Goal: Transaction & Acquisition: Book appointment/travel/reservation

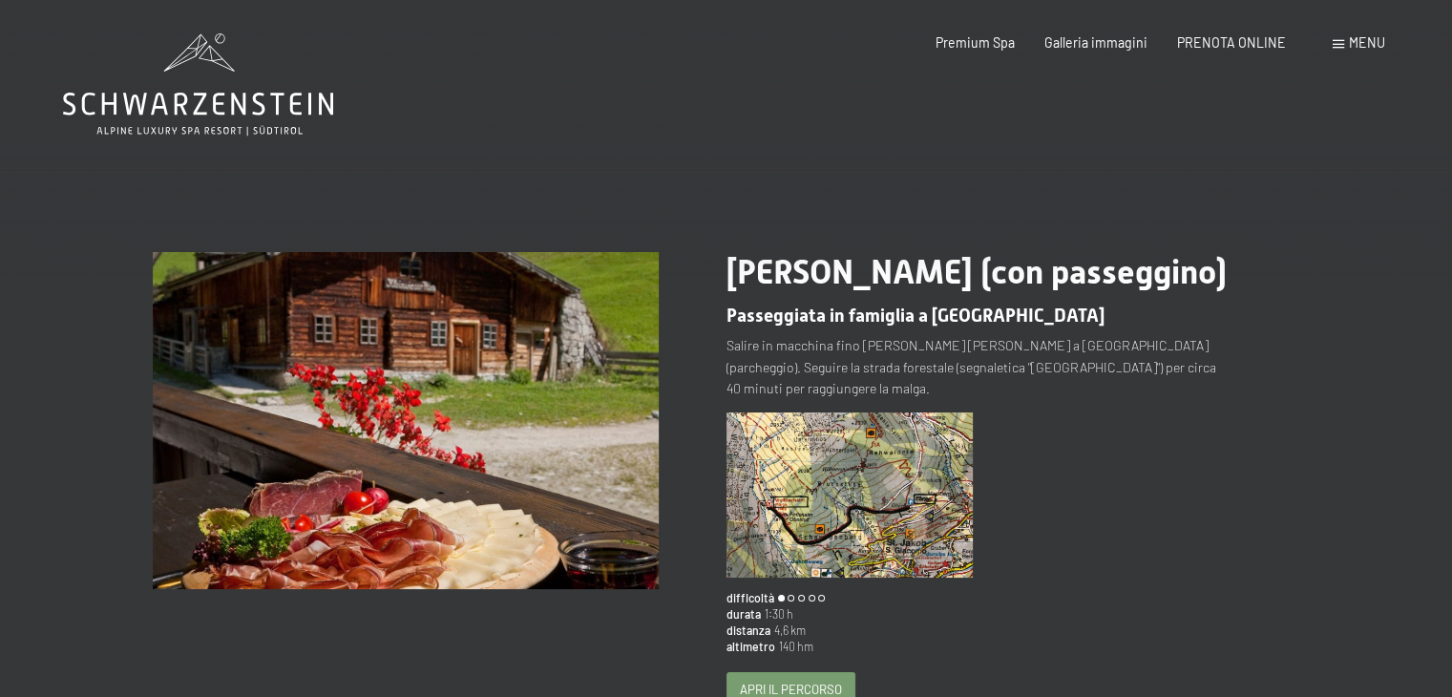
click at [232, 98] on icon at bounding box center [198, 104] width 270 height 23
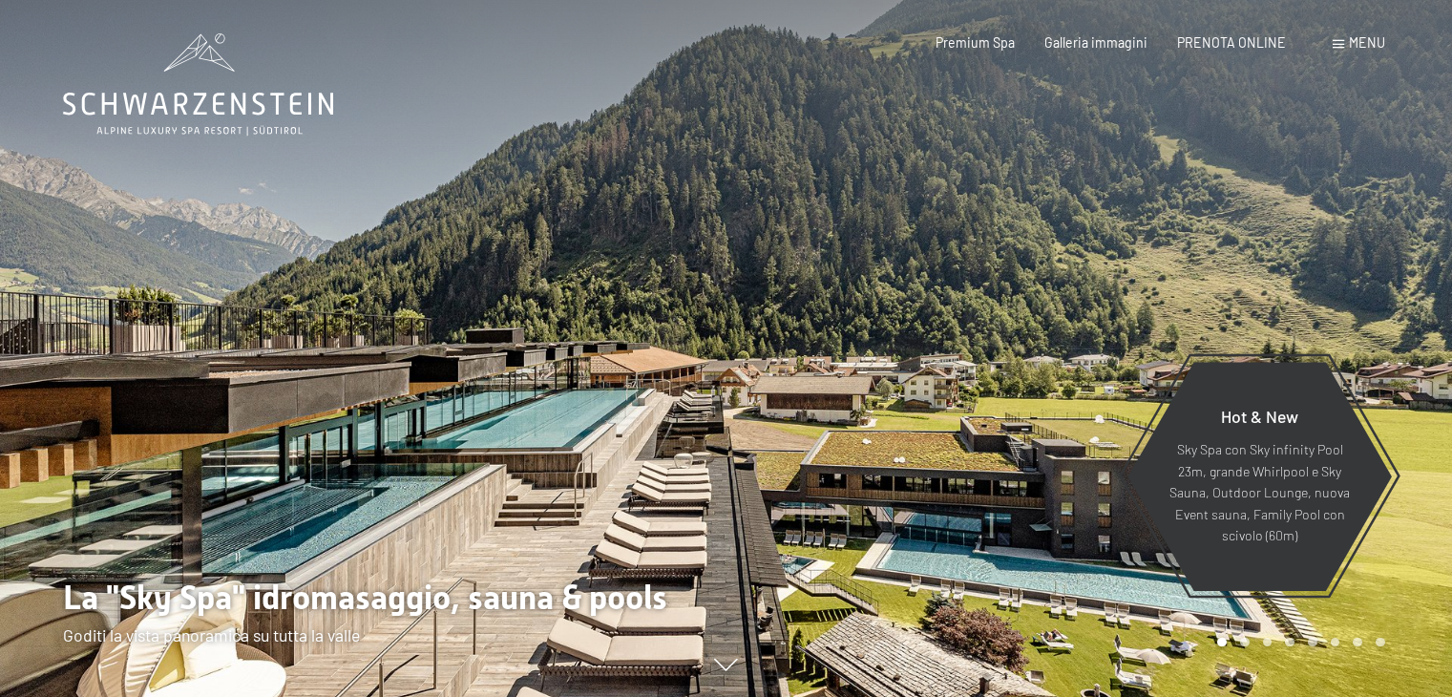
click at [1373, 37] on span "Menu" at bounding box center [1367, 42] width 36 height 16
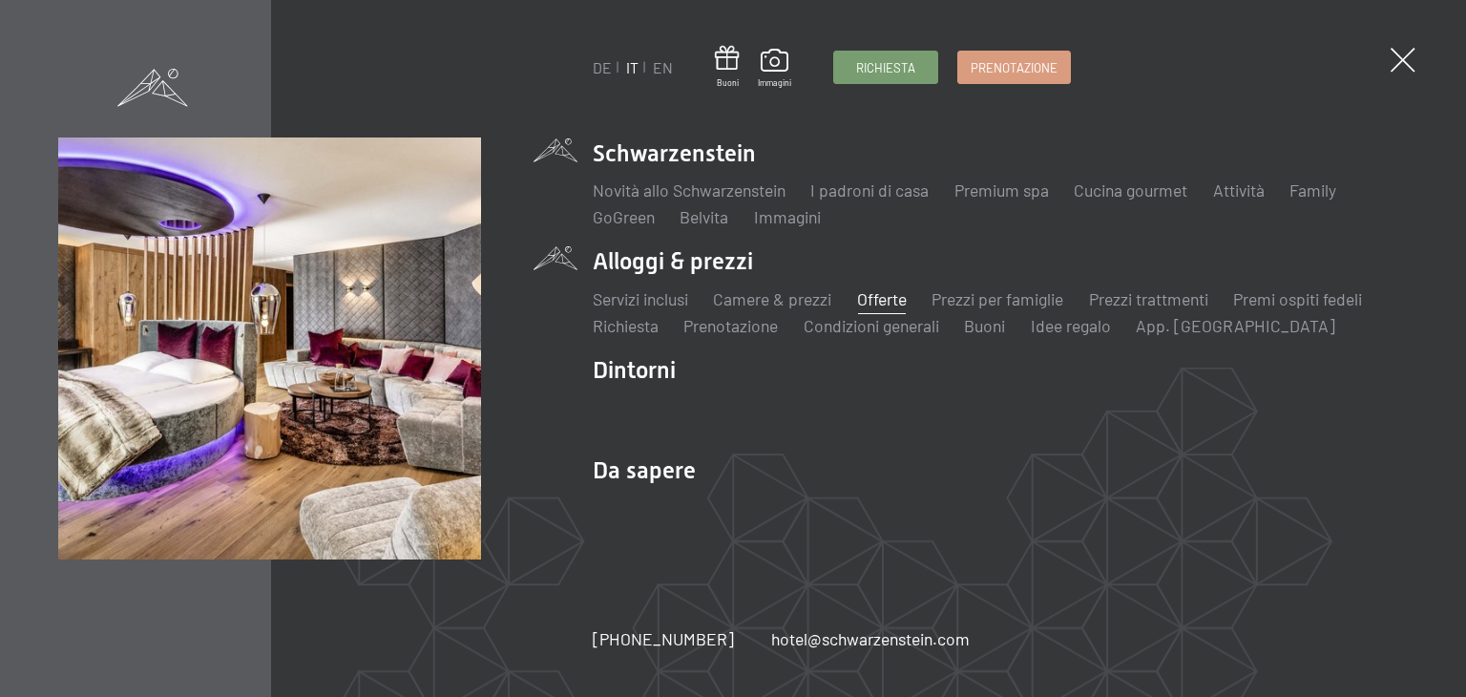
click at [885, 301] on link "Offerte" at bounding box center [882, 298] width 50 height 21
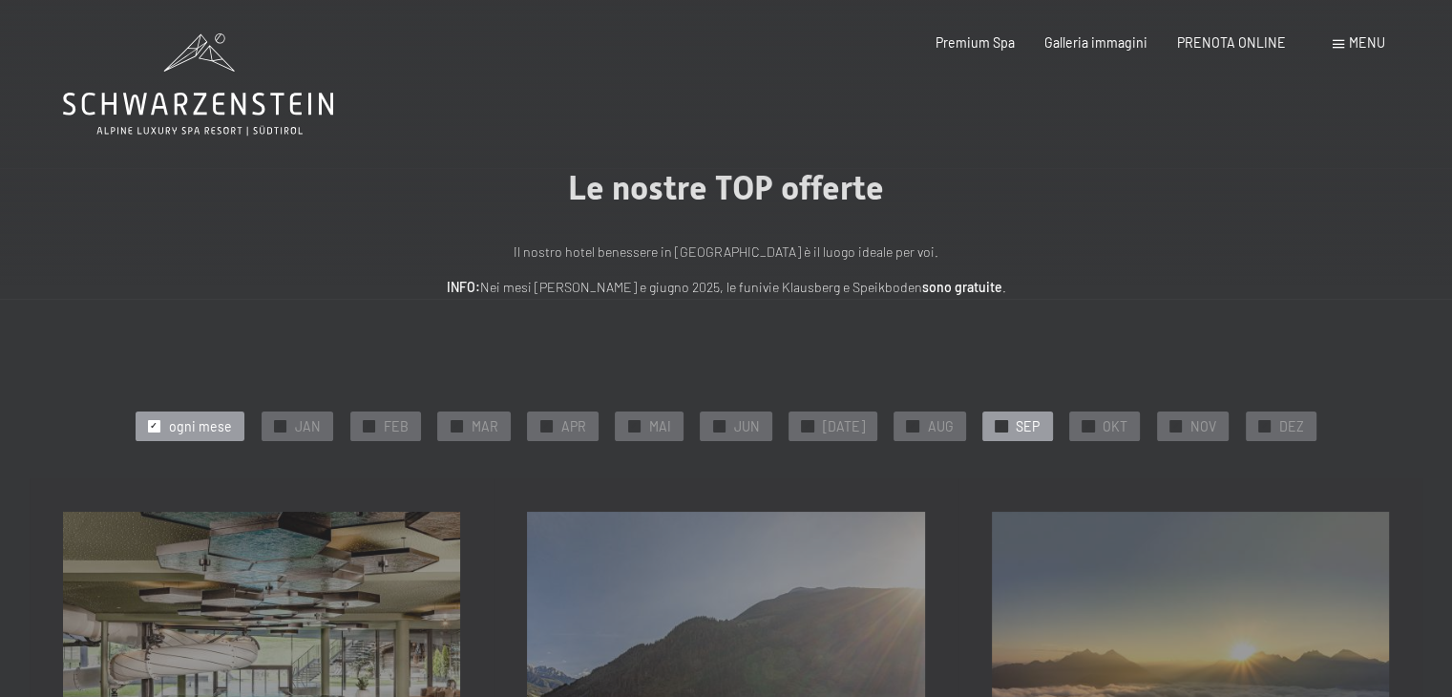
click at [998, 425] on span "✓" at bounding box center [1002, 425] width 8 height 11
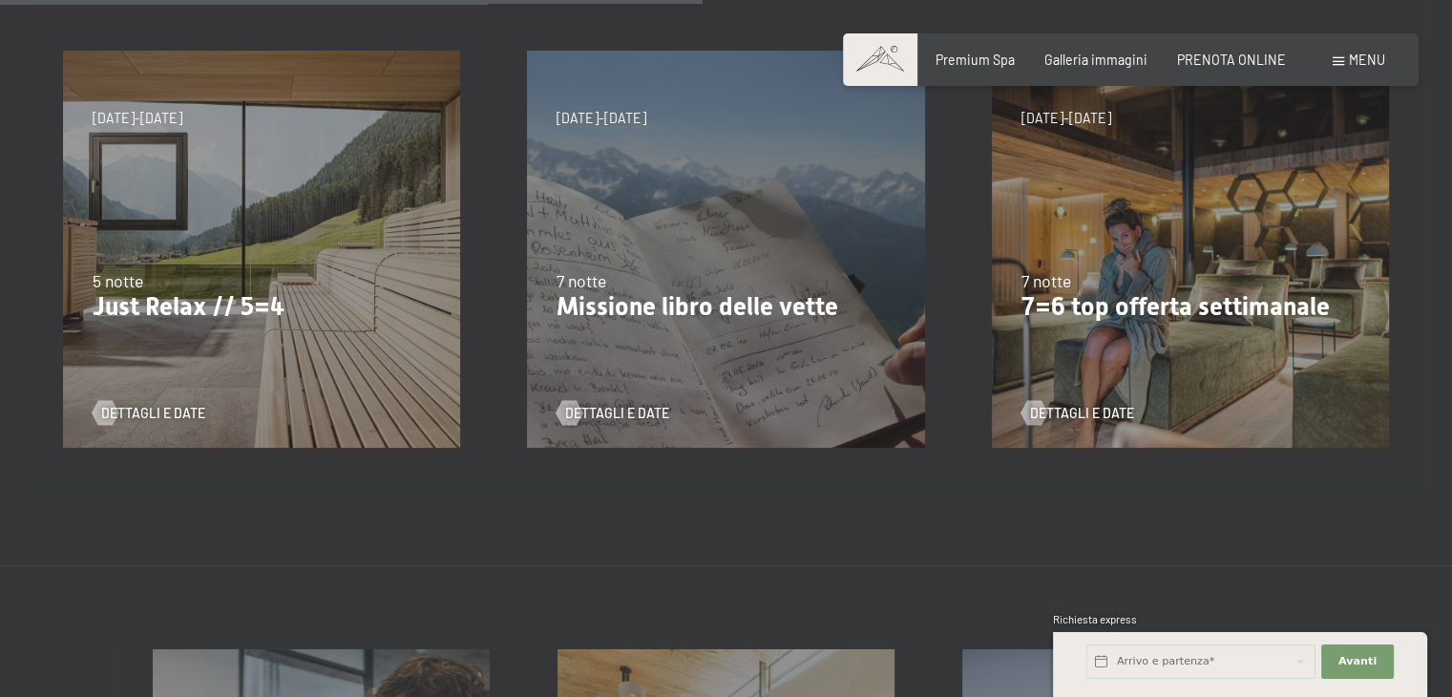
scroll to position [929, 0]
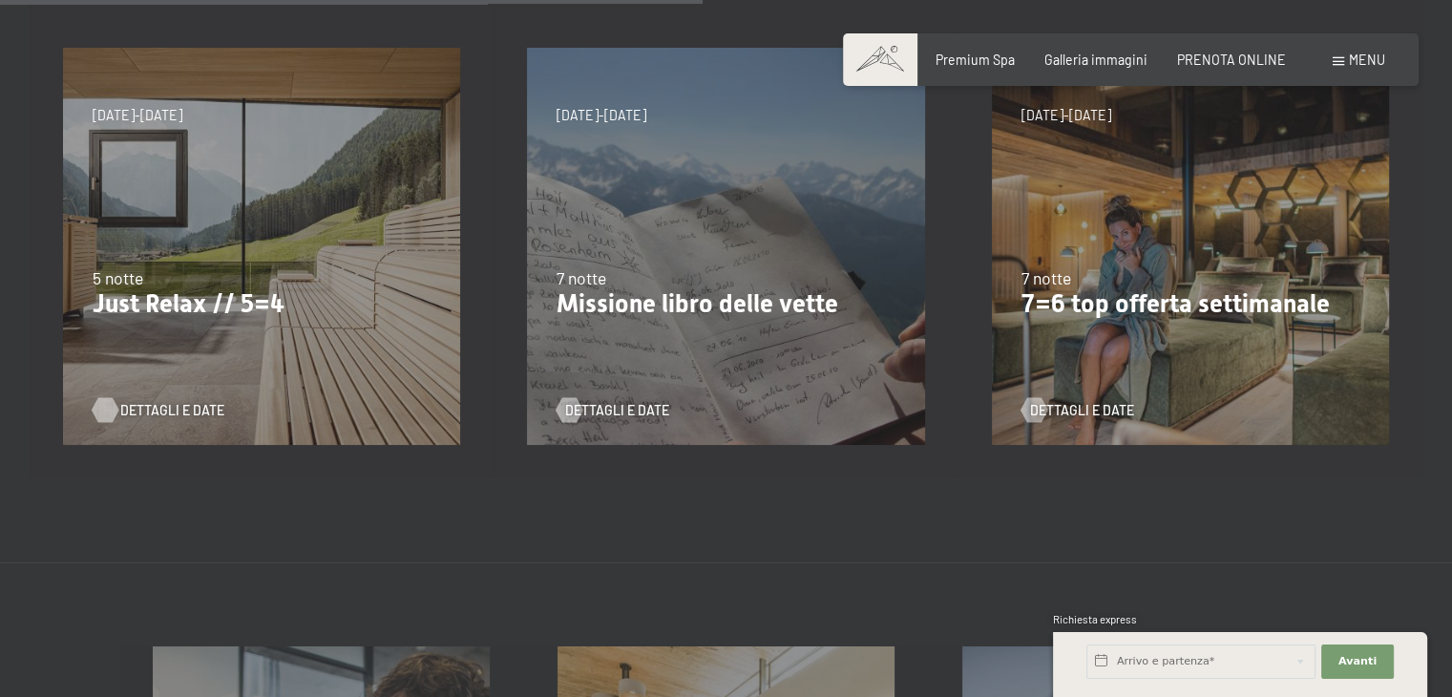
click at [148, 406] on span "Dettagli e Date" at bounding box center [172, 410] width 104 height 19
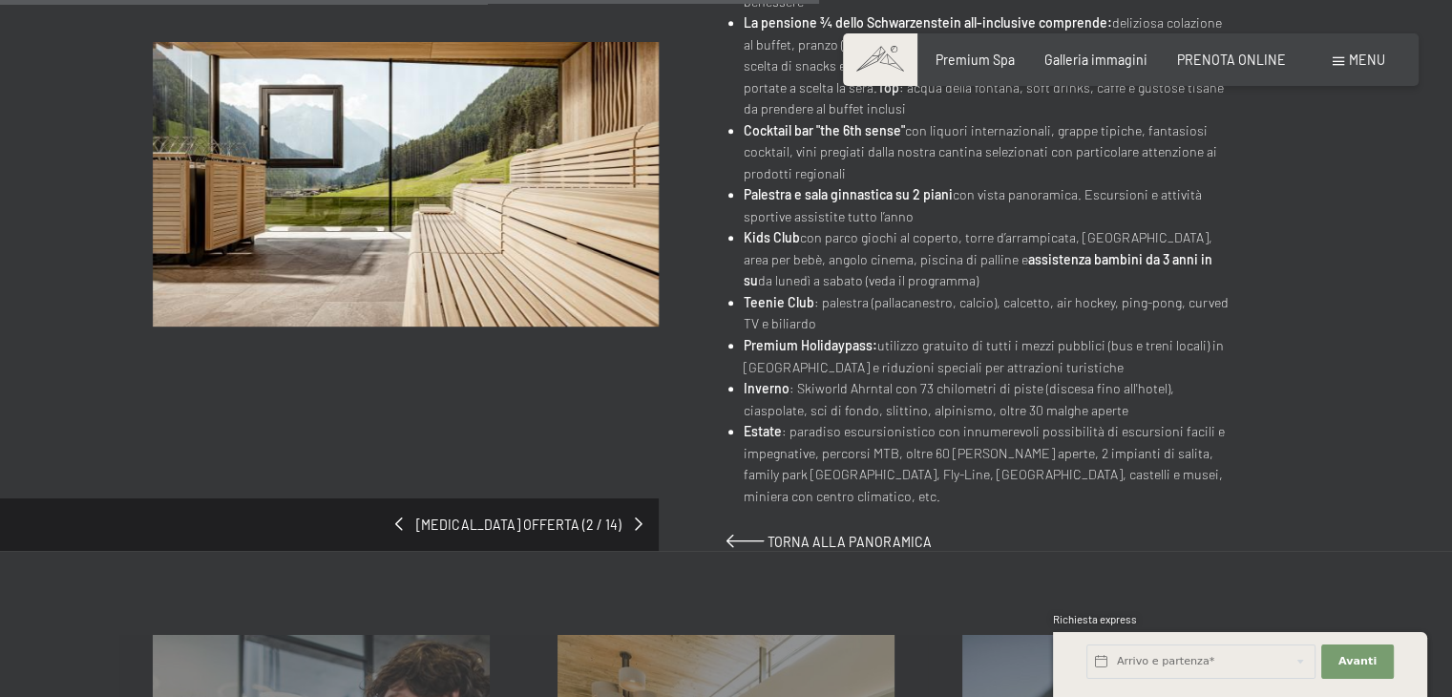
scroll to position [1163, 0]
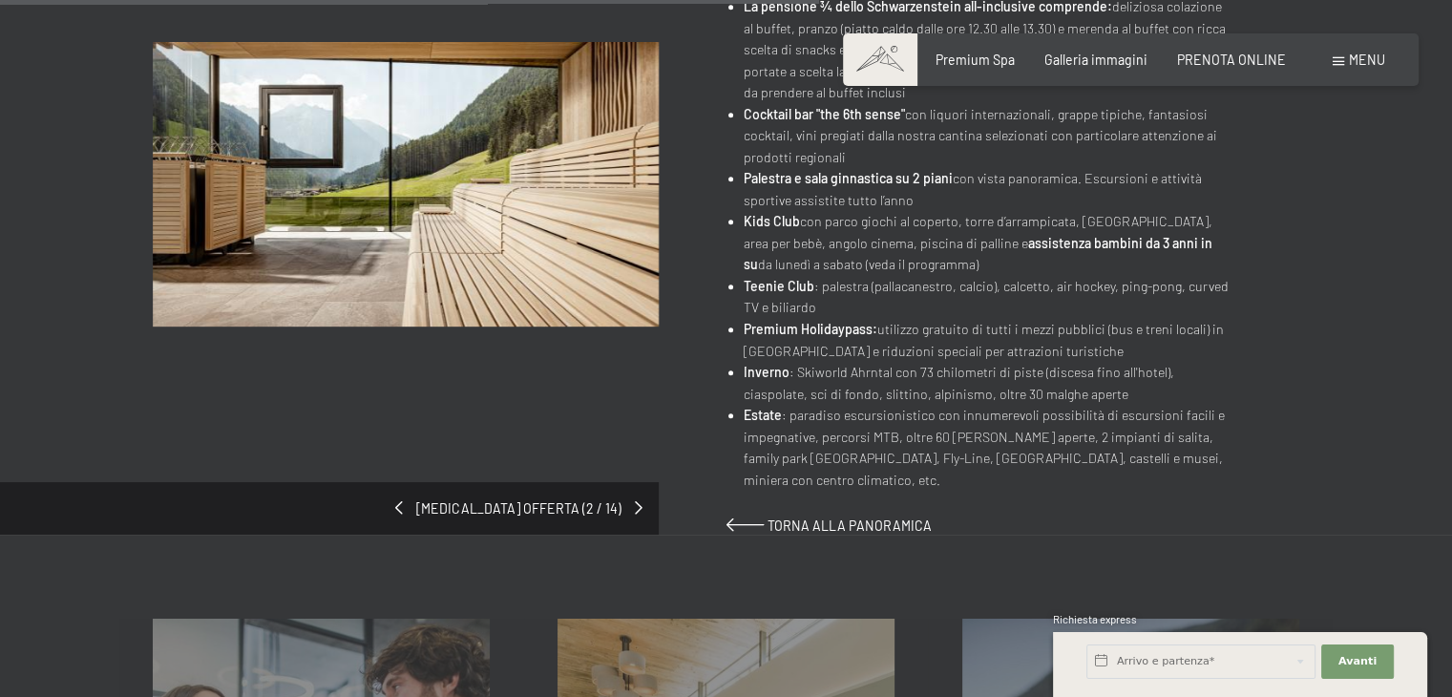
click at [633, 499] on span "cambia offerta (2 / 14)" at bounding box center [518, 508] width 231 height 19
click at [639, 501] on span at bounding box center [642, 507] width 8 height 13
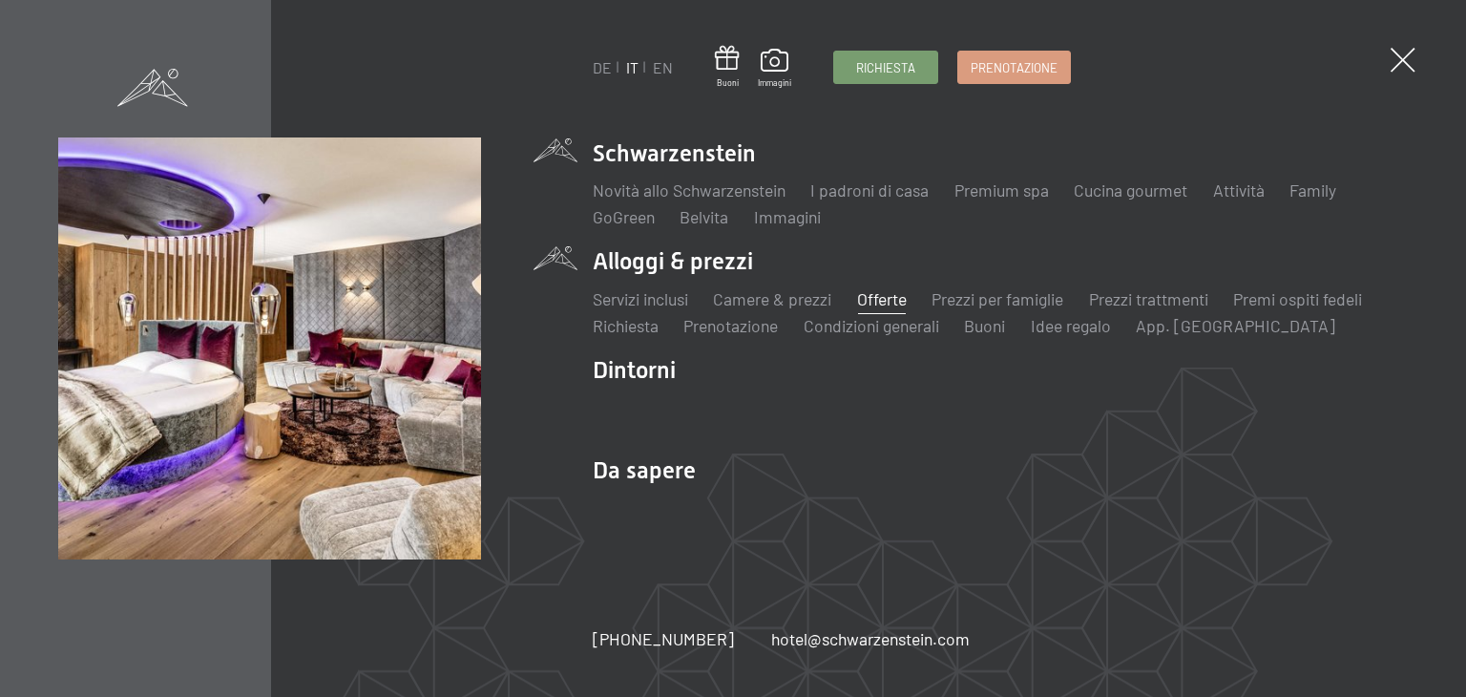
click at [869, 304] on link "Offerte" at bounding box center [882, 298] width 50 height 21
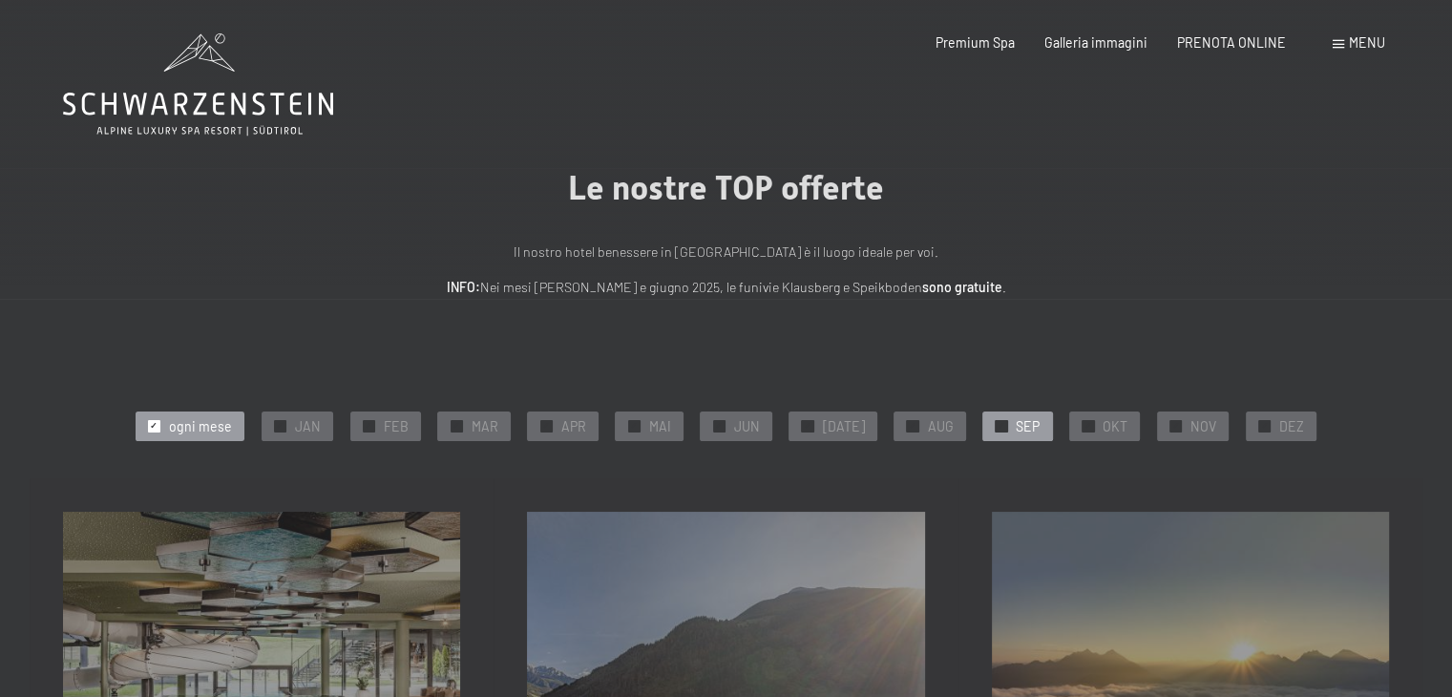
click at [998, 427] on span "✓" at bounding box center [1002, 425] width 8 height 11
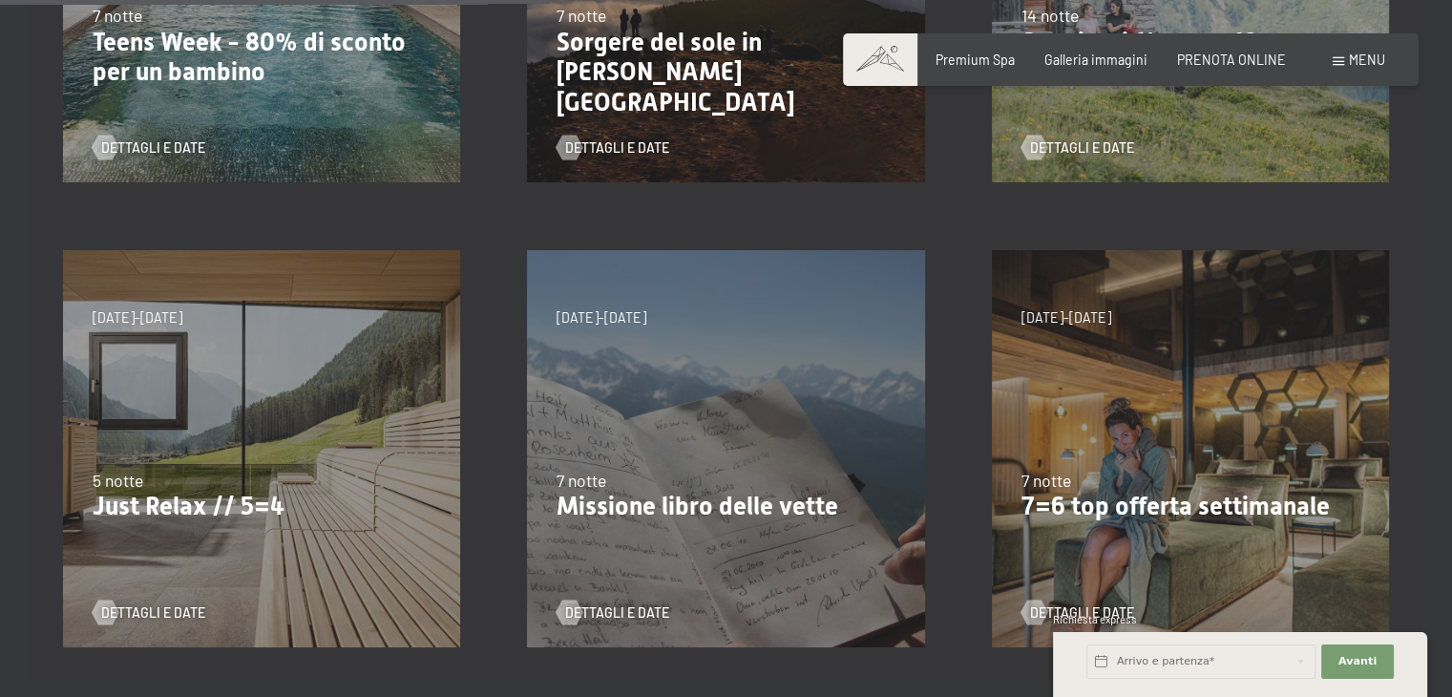
scroll to position [736, 0]
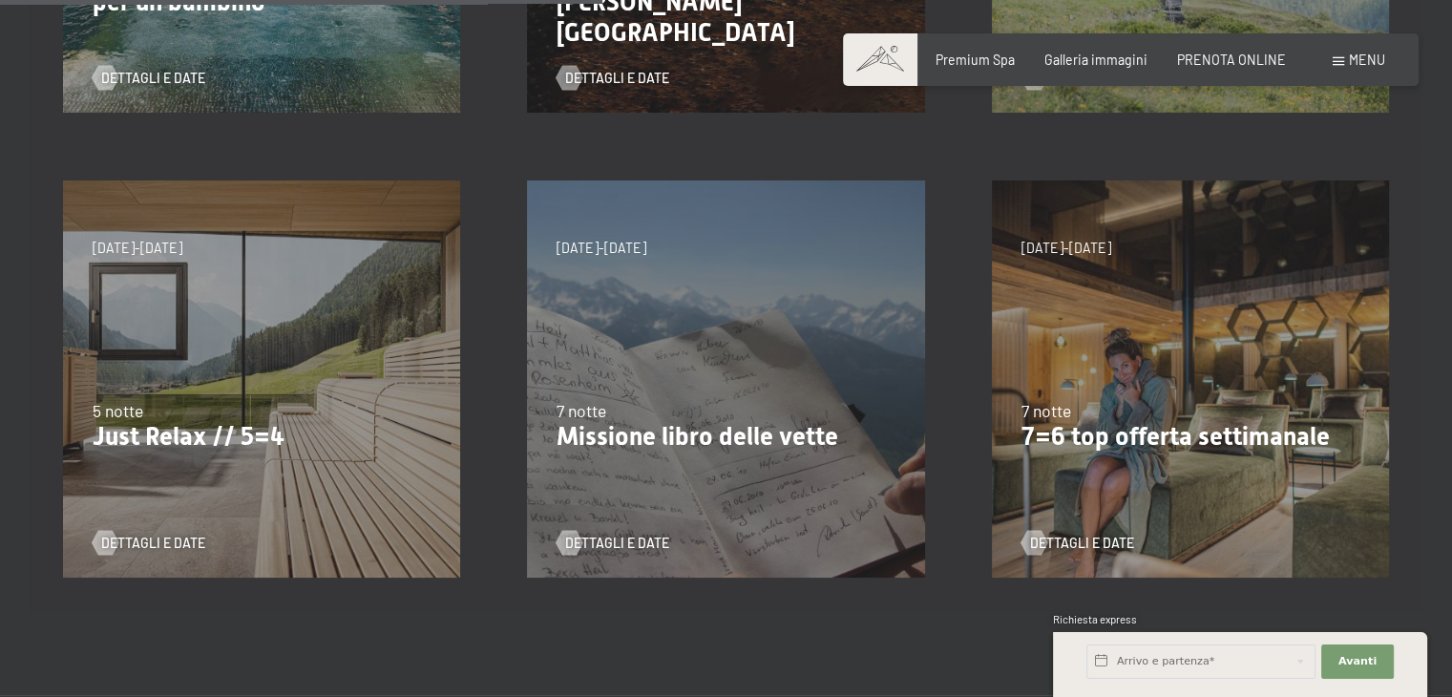
drag, startPoint x: 1455, startPoint y: 162, endPoint x: 1461, endPoint y: 362, distance: 199.6
click at [1451, 362] on html "Prenotazione Richiesta Premium Spa Galleria immagini PRENOTA ONLINE Menu DE IT …" at bounding box center [726, 537] width 1452 height 2666
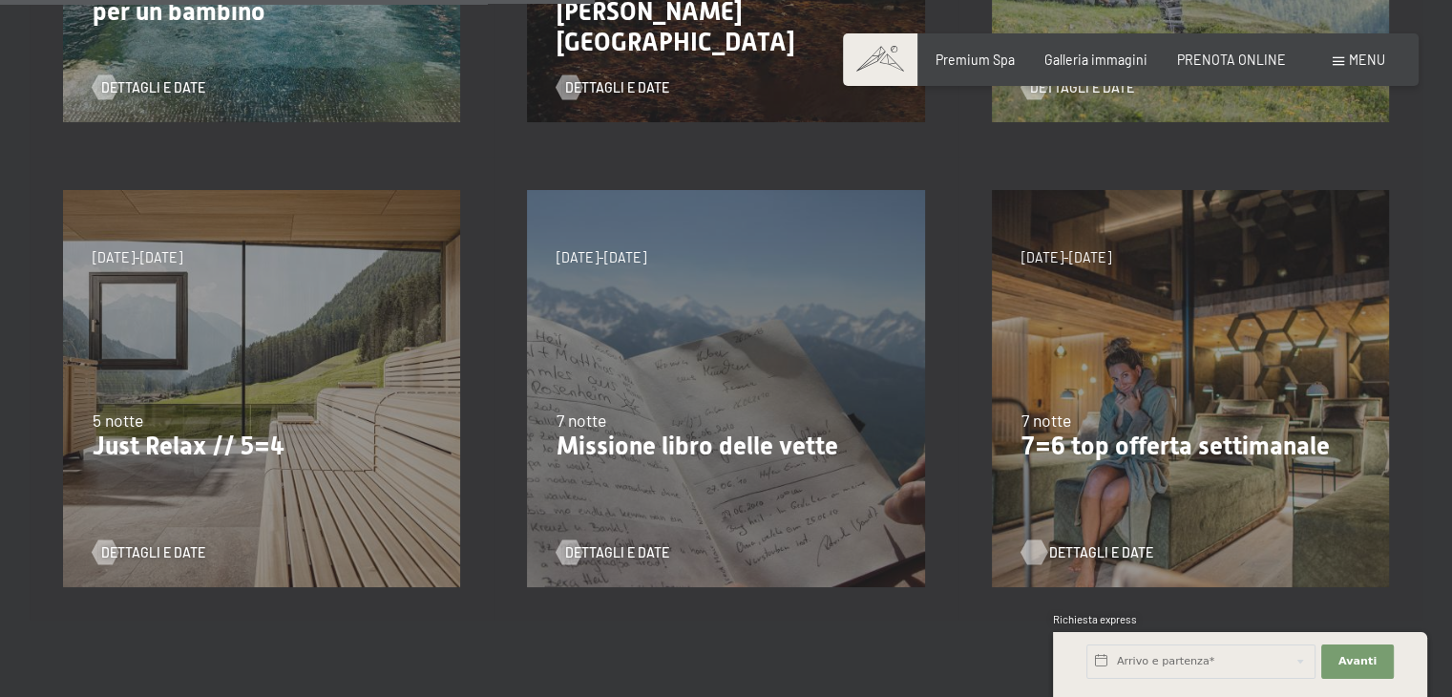
click at [1093, 553] on span "Dettagli e Date" at bounding box center [1101, 552] width 104 height 19
click at [180, 438] on p "Just Relax // 5=4" at bounding box center [262, 446] width 338 height 31
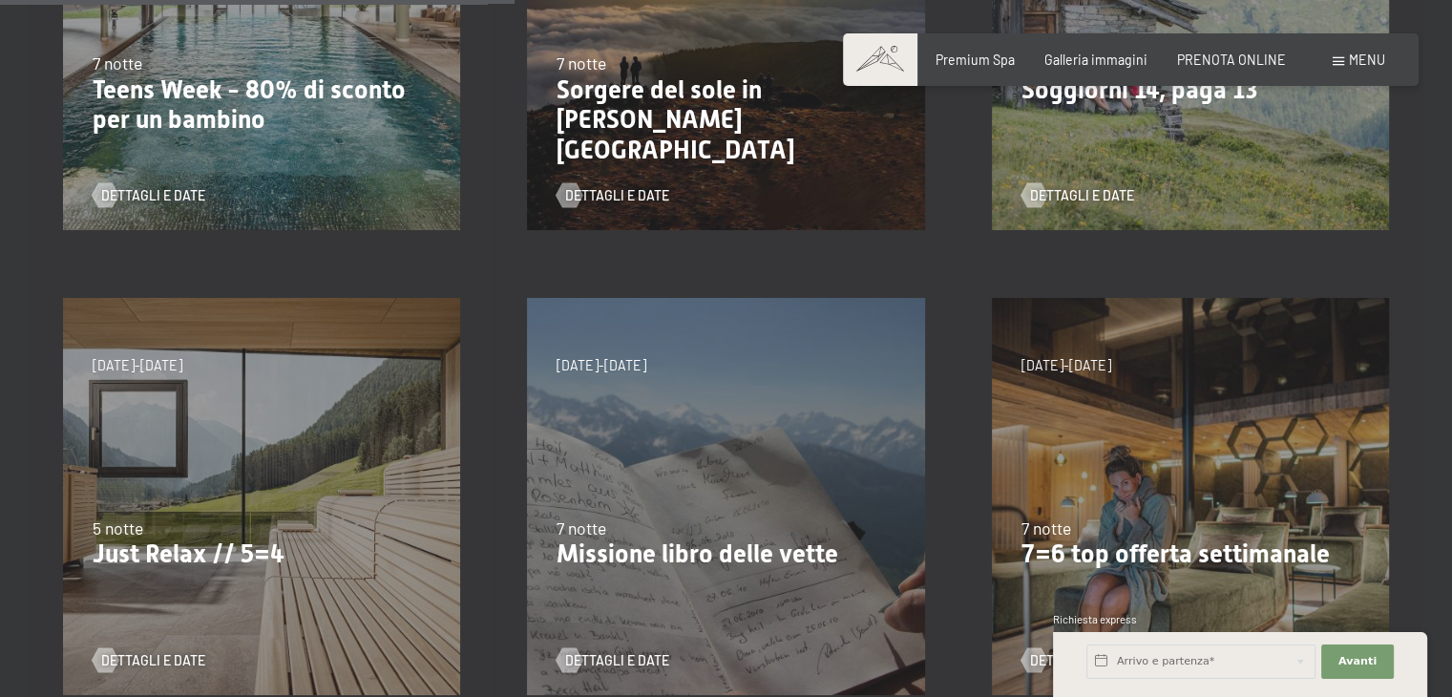
scroll to position [683, 0]
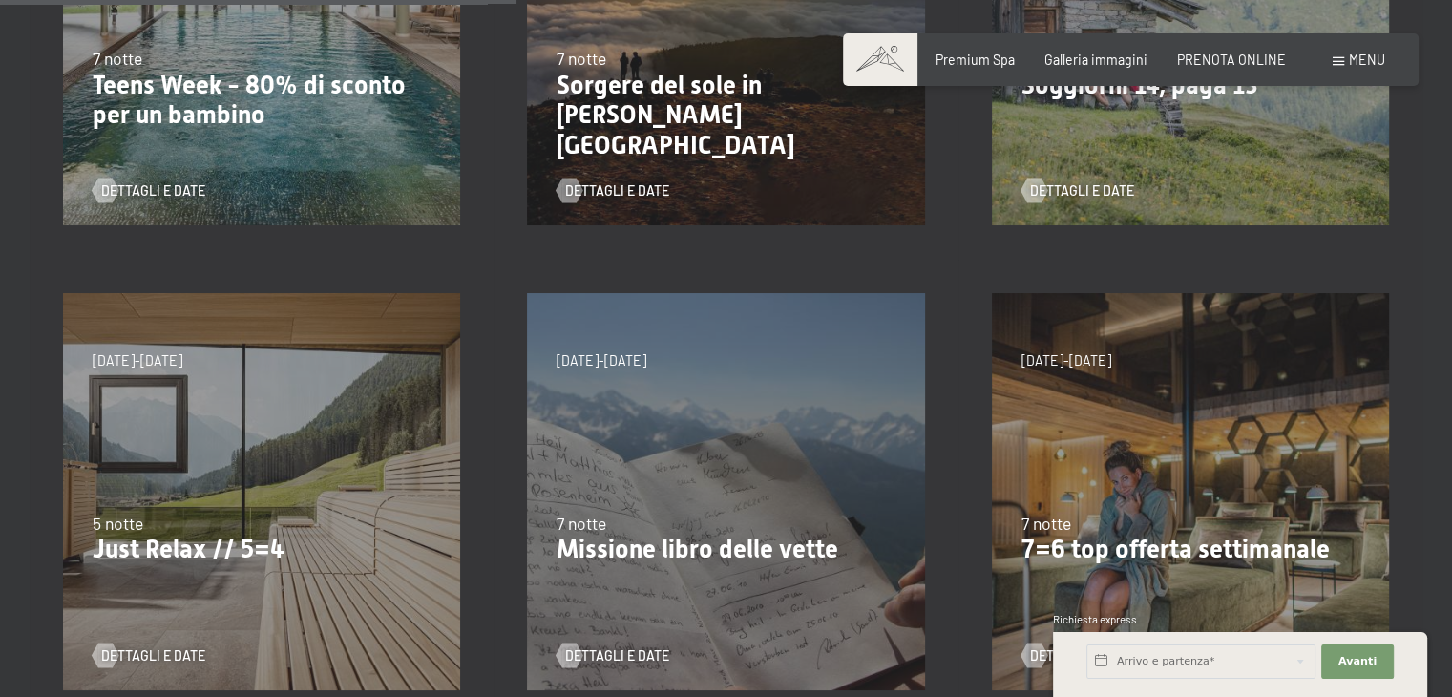
drag, startPoint x: 938, startPoint y: 366, endPoint x: 950, endPoint y: 502, distance: 137.0
click at [950, 502] on div "14/9/2025-28/9/2025 7 notte Missione libro delle vette Dettagli e Date" at bounding box center [726, 492] width 464 height 464
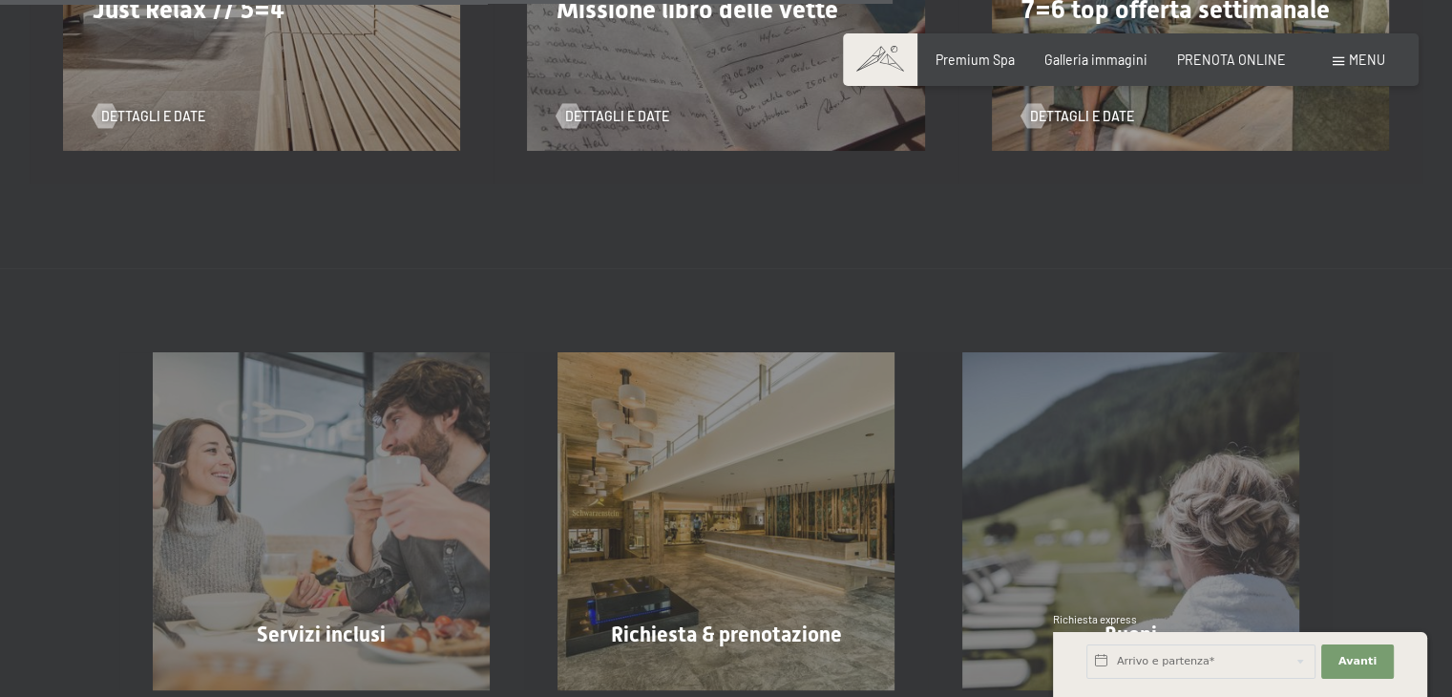
scroll to position [1235, 0]
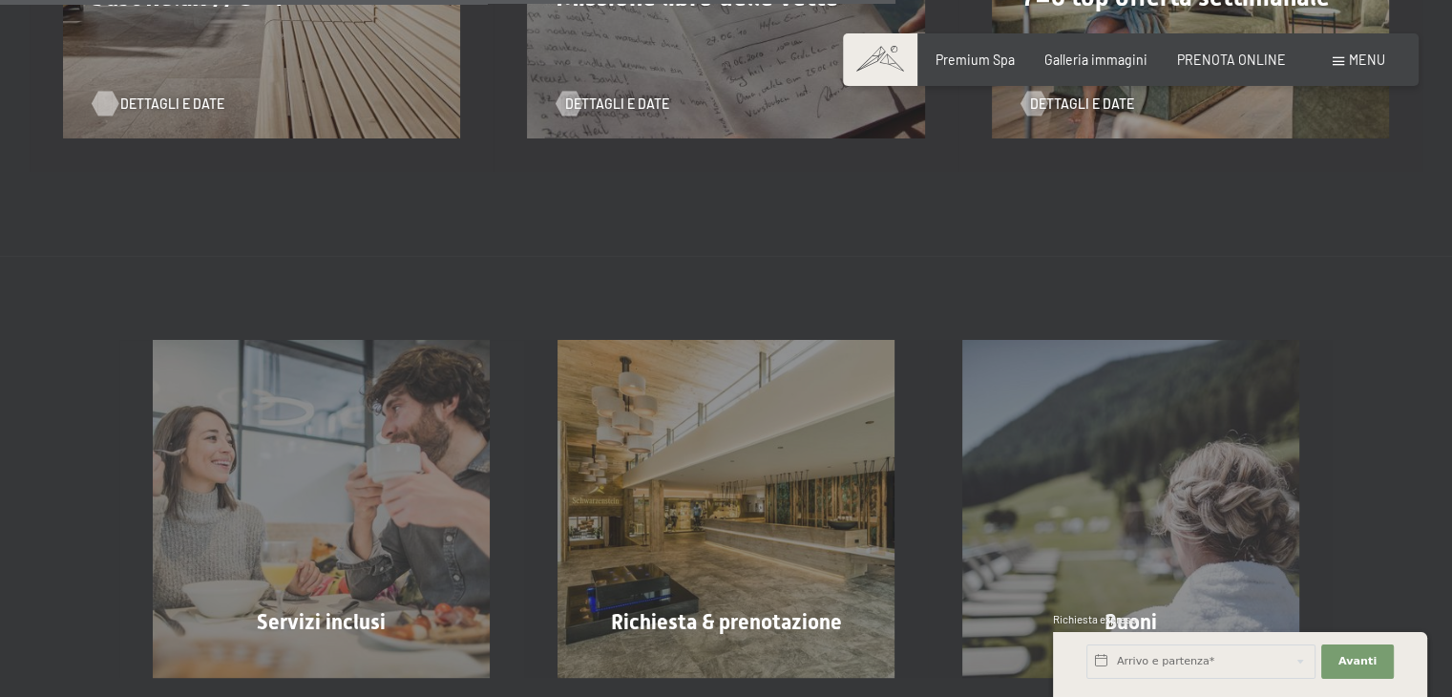
click at [120, 96] on span "Dettagli e Date" at bounding box center [172, 104] width 104 height 19
click at [141, 100] on span "Dettagli e Date" at bounding box center [172, 104] width 104 height 19
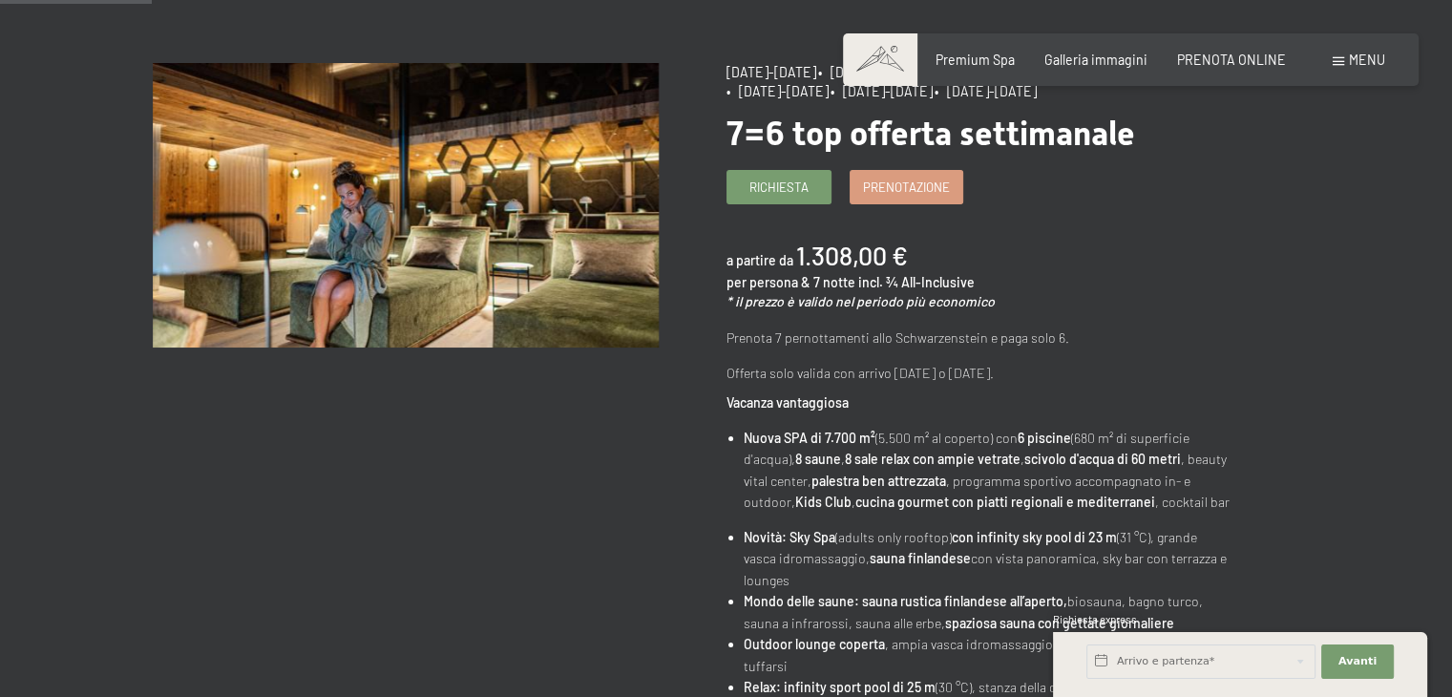
scroll to position [204, 0]
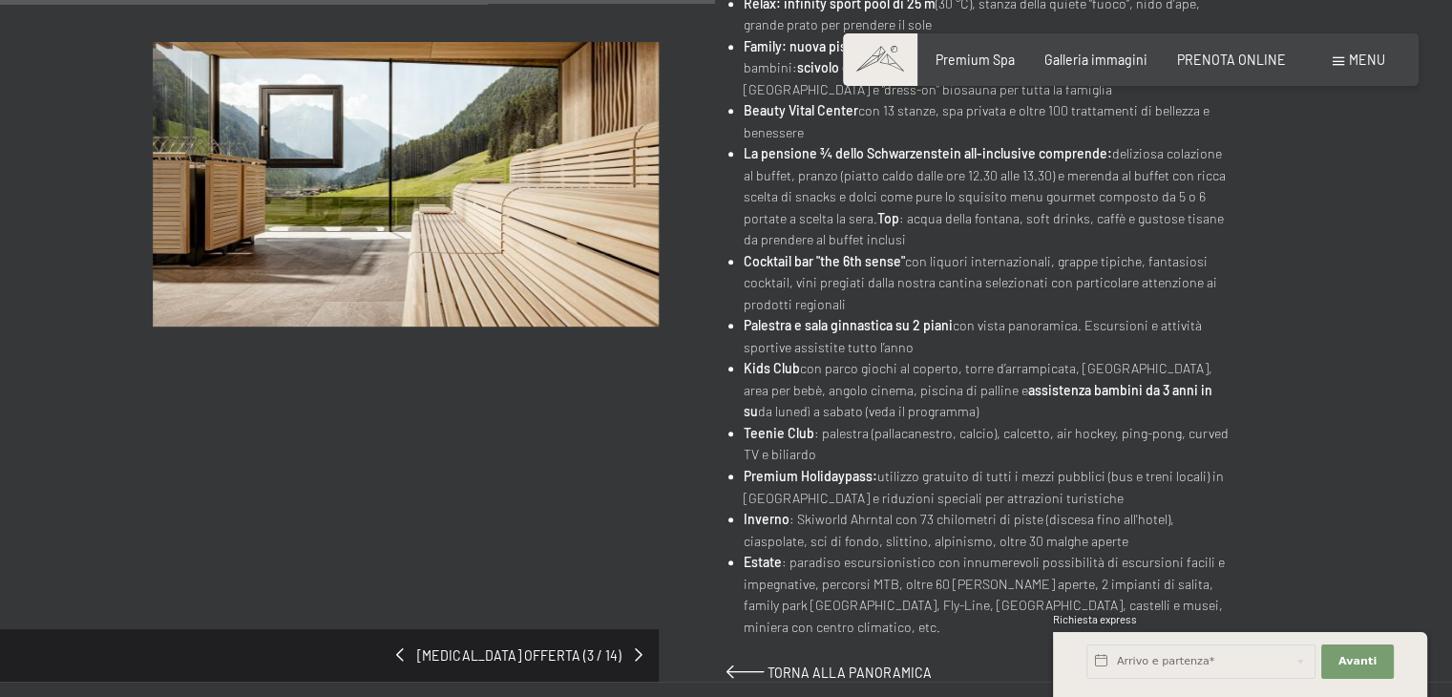
scroll to position [1035, 0]
